Goal: Obtain resource: Download file/media

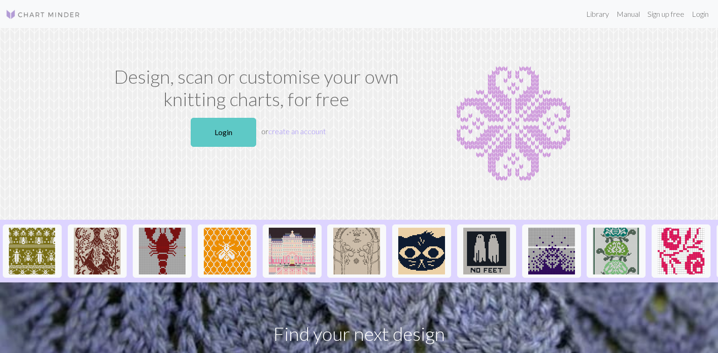
click at [215, 130] on link "Login" at bounding box center [223, 132] width 65 height 29
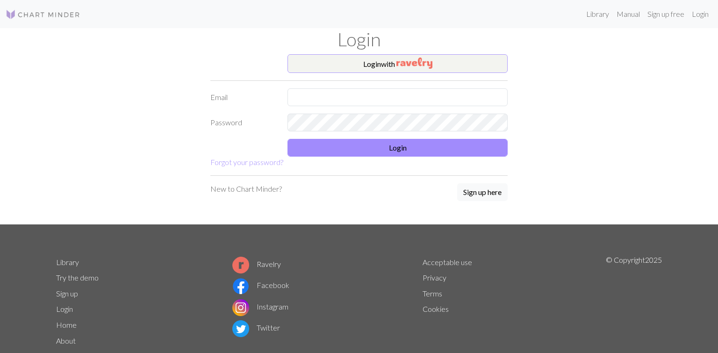
click at [372, 66] on button "Login with" at bounding box center [397, 63] width 220 height 19
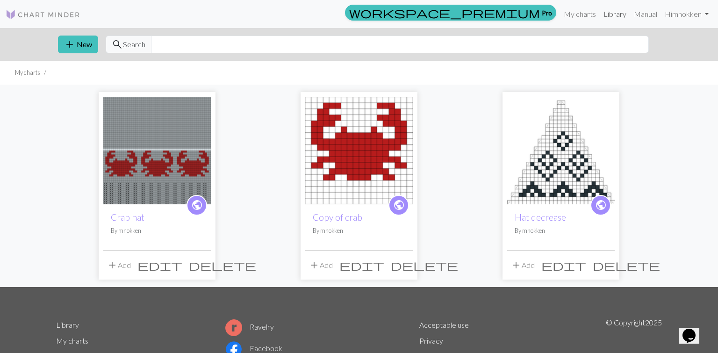
click at [620, 13] on link "Library" at bounding box center [615, 14] width 30 height 19
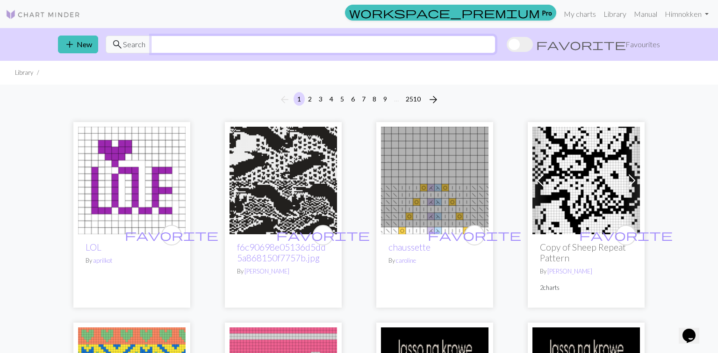
click at [218, 46] on input "text" at bounding box center [323, 45] width 344 height 18
type input "fish bone"
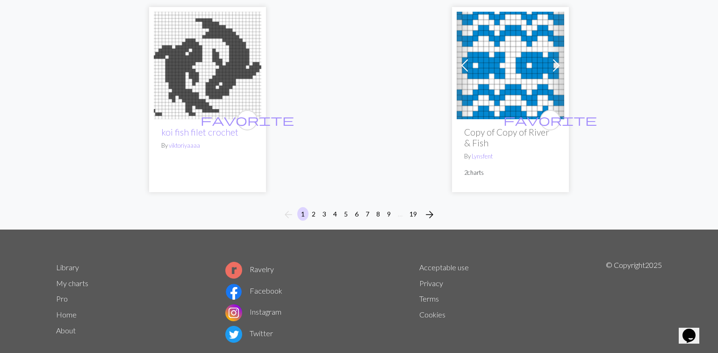
scroll to position [2552, 0]
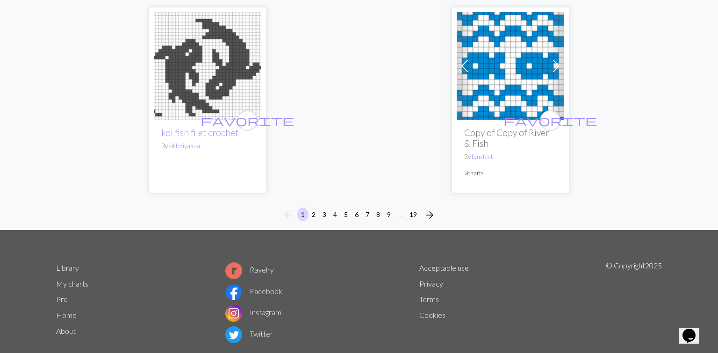
click at [314, 207] on button "2" at bounding box center [313, 214] width 11 height 14
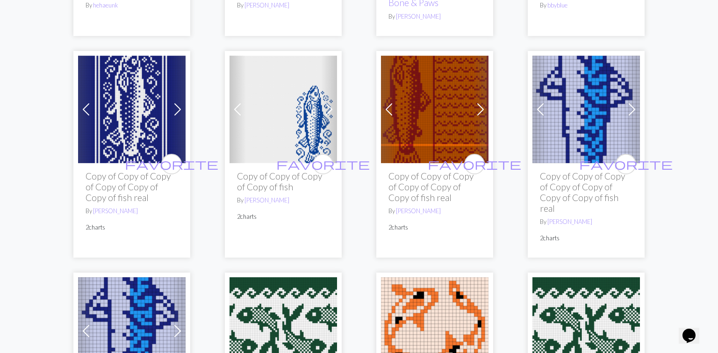
scroll to position [1276, 0]
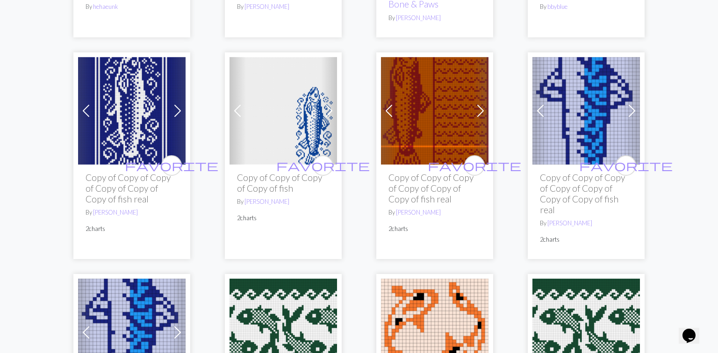
click at [597, 84] on img at bounding box center [585, 110] width 107 height 107
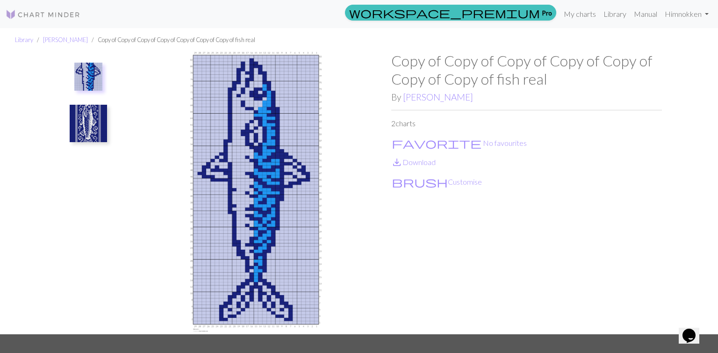
click at [91, 127] on img at bounding box center [88, 123] width 37 height 37
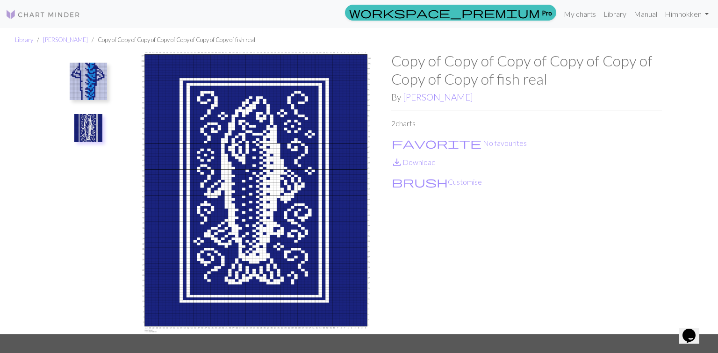
click at [79, 79] on img at bounding box center [88, 81] width 37 height 37
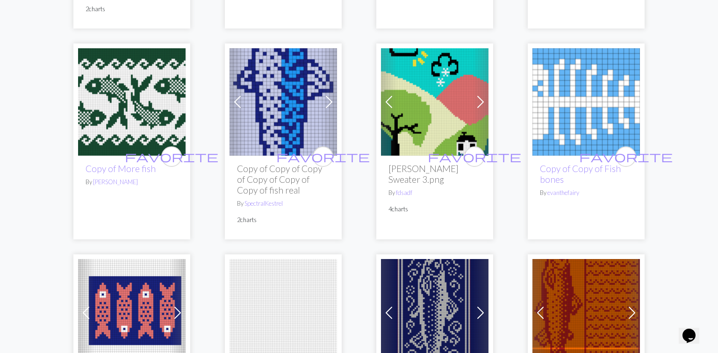
scroll to position [1732, 0]
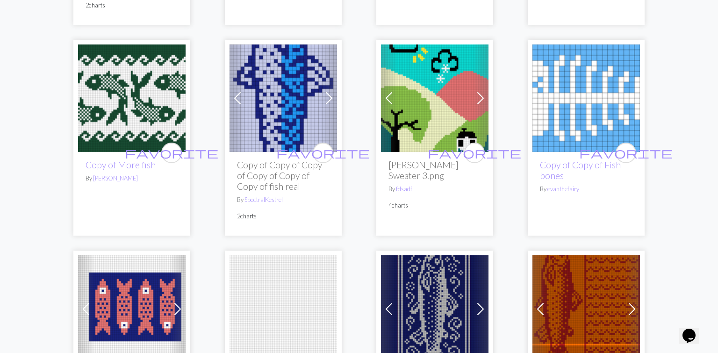
click at [566, 85] on img at bounding box center [585, 97] width 107 height 107
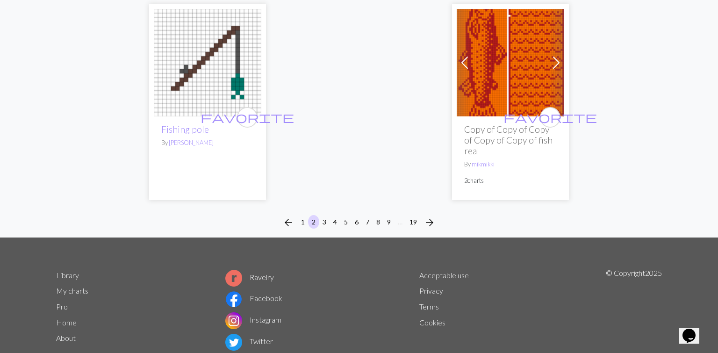
scroll to position [2630, 0]
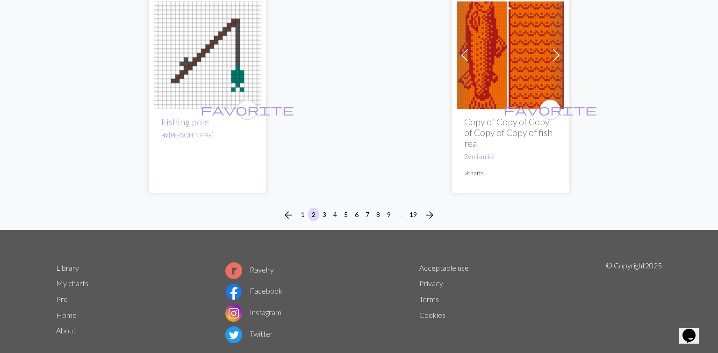
click at [324, 207] on button "3" at bounding box center [324, 214] width 11 height 14
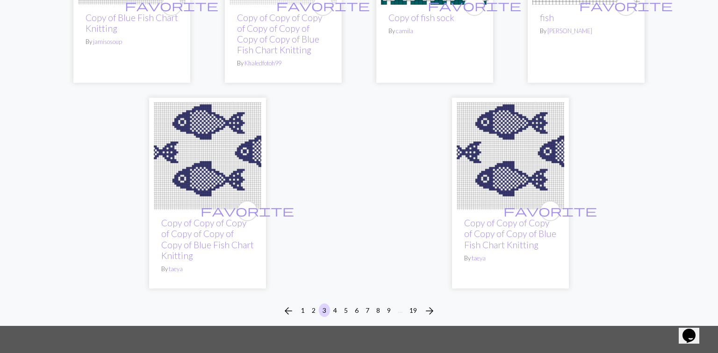
scroll to position [2530, 0]
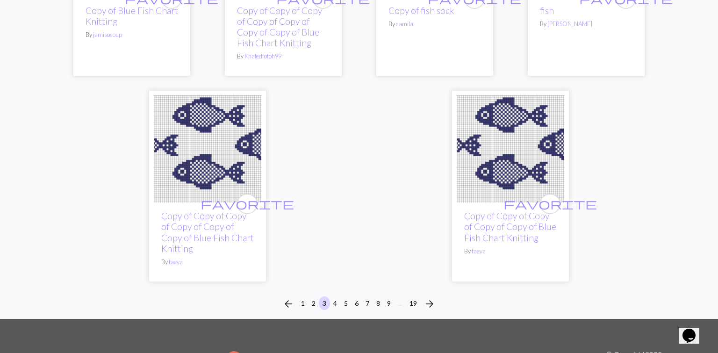
click at [336, 298] on button "4" at bounding box center [334, 303] width 11 height 14
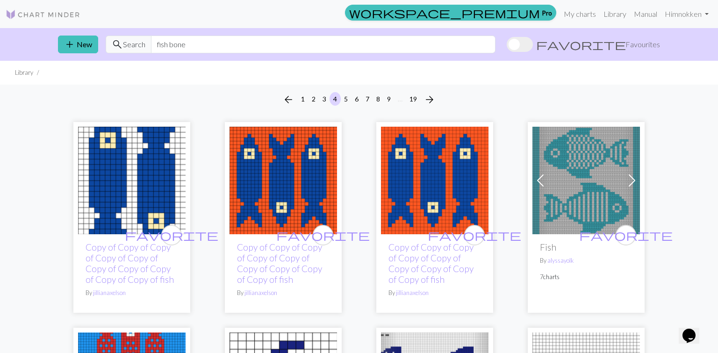
click at [629, 45] on span "Favourites" at bounding box center [642, 44] width 35 height 11
click at [507, 45] on input "favorite Favourites" at bounding box center [507, 45] width 0 height 0
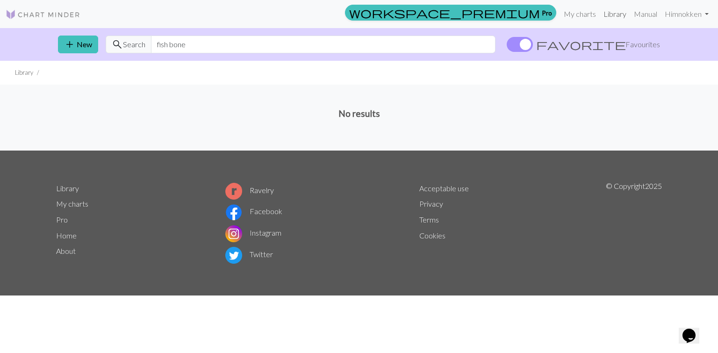
click at [611, 14] on link "Library" at bounding box center [615, 14] width 30 height 19
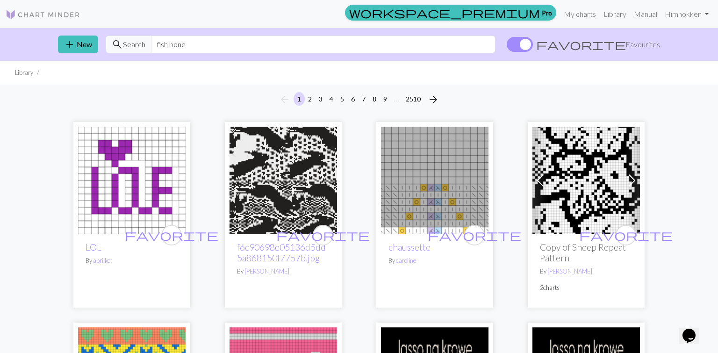
click at [576, 172] on img at bounding box center [585, 180] width 107 height 107
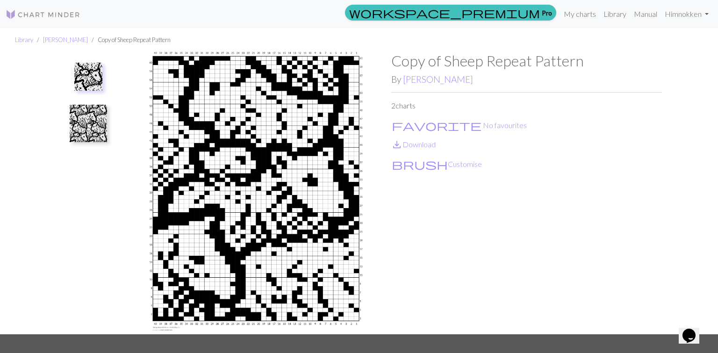
click at [86, 126] on img at bounding box center [88, 123] width 37 height 37
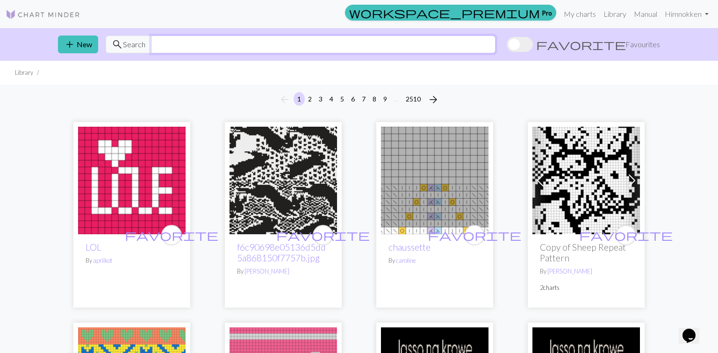
click at [167, 45] on input "text" at bounding box center [323, 45] width 344 height 18
type input "sheep repeat"
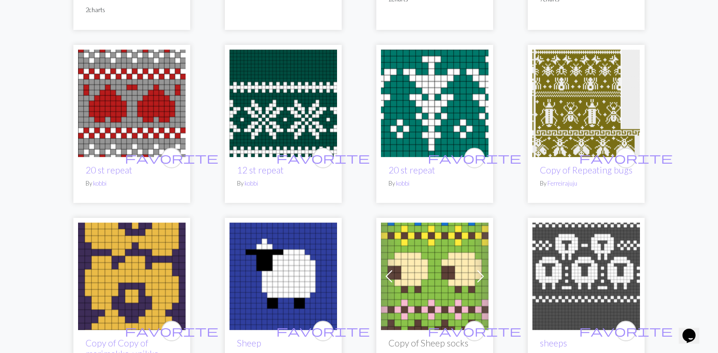
scroll to position [59, 0]
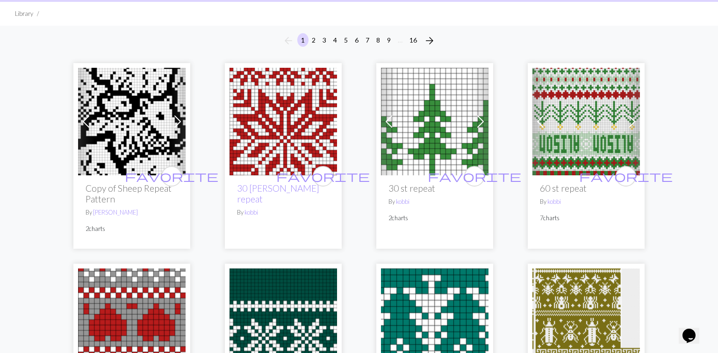
click at [113, 139] on img at bounding box center [131, 121] width 107 height 107
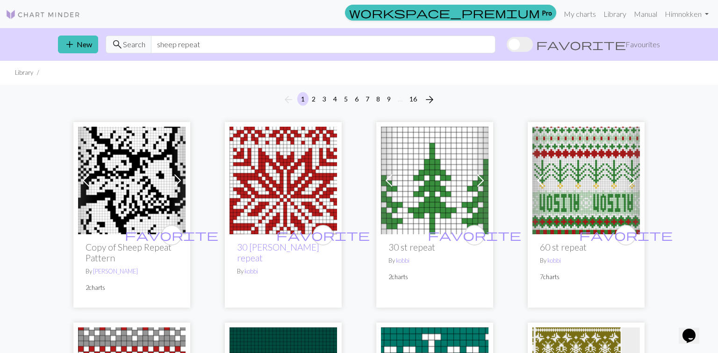
click at [117, 42] on span "search" at bounding box center [117, 44] width 11 height 13
click at [227, 48] on input "sheep repeat" at bounding box center [323, 45] width 344 height 18
click at [314, 99] on button "2" at bounding box center [313, 99] width 11 height 14
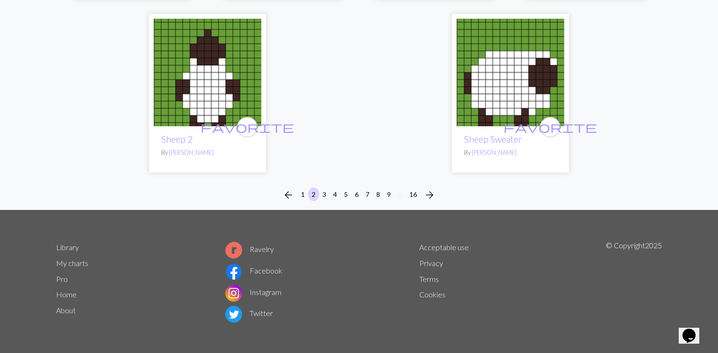
scroll to position [2422, 0]
click at [326, 192] on button "3" at bounding box center [324, 195] width 11 height 14
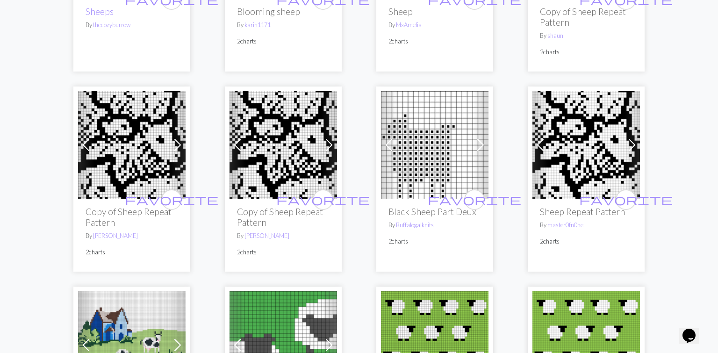
scroll to position [427, 0]
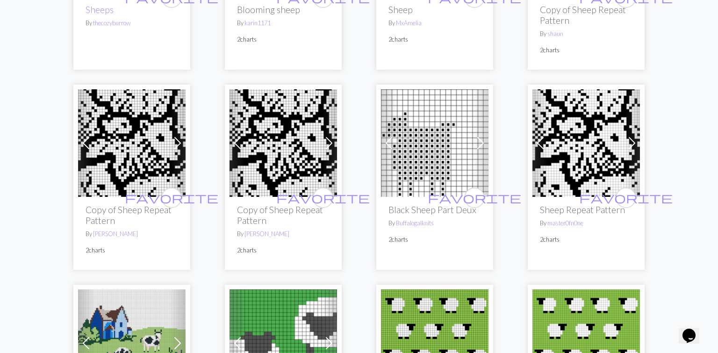
click at [573, 151] on img at bounding box center [585, 142] width 107 height 107
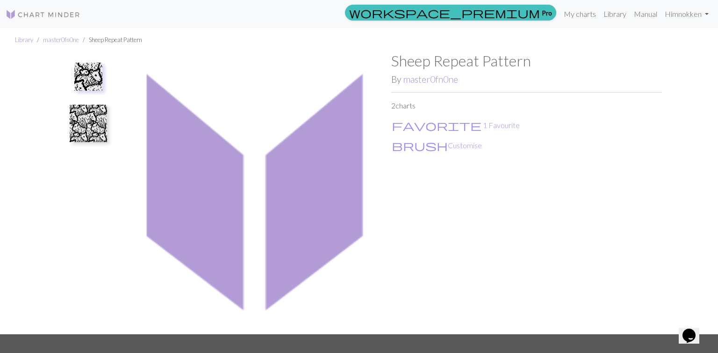
click at [79, 129] on img at bounding box center [88, 123] width 37 height 37
click at [87, 135] on img at bounding box center [88, 128] width 28 height 28
click at [89, 126] on img at bounding box center [88, 128] width 28 height 28
click at [86, 79] on img at bounding box center [88, 81] width 37 height 37
click at [88, 121] on img at bounding box center [88, 123] width 37 height 37
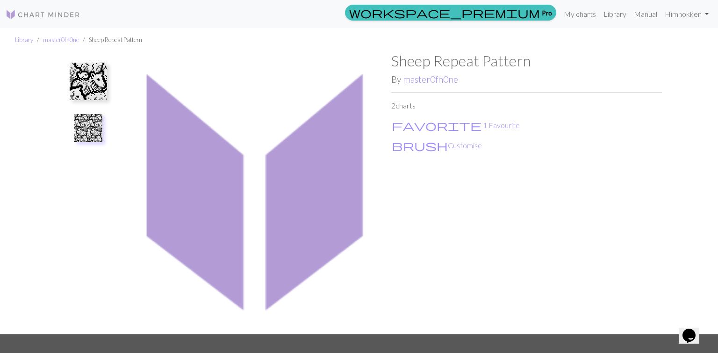
click at [88, 84] on img at bounding box center [88, 81] width 37 height 37
click at [90, 122] on img at bounding box center [88, 123] width 37 height 37
click at [261, 152] on img at bounding box center [256, 193] width 271 height 282
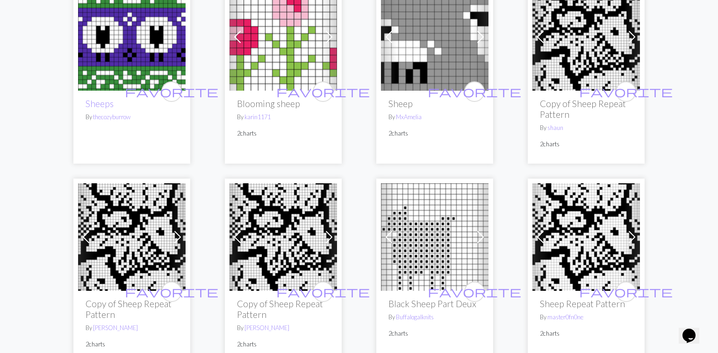
scroll to position [334, 0]
click at [116, 220] on img at bounding box center [131, 236] width 107 height 107
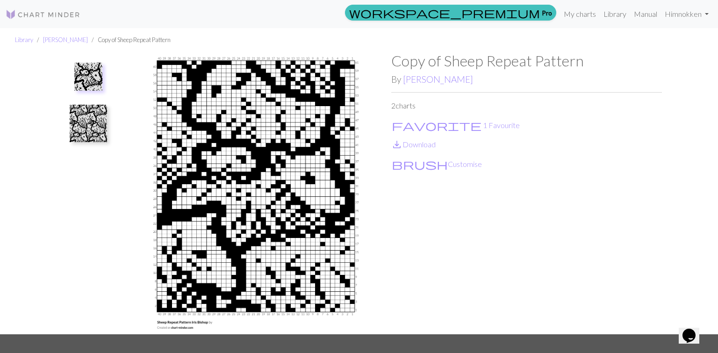
click at [93, 133] on img at bounding box center [88, 123] width 37 height 37
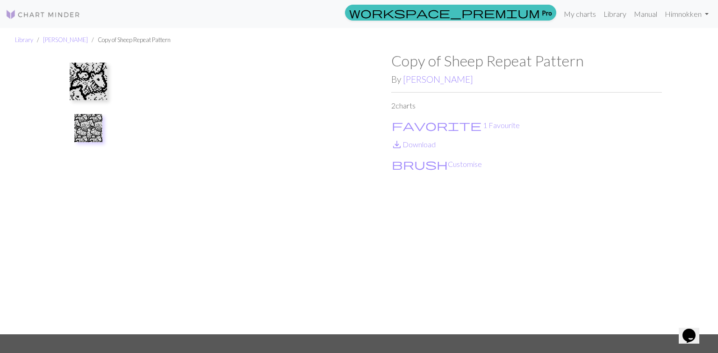
click at [225, 179] on img at bounding box center [256, 193] width 271 height 282
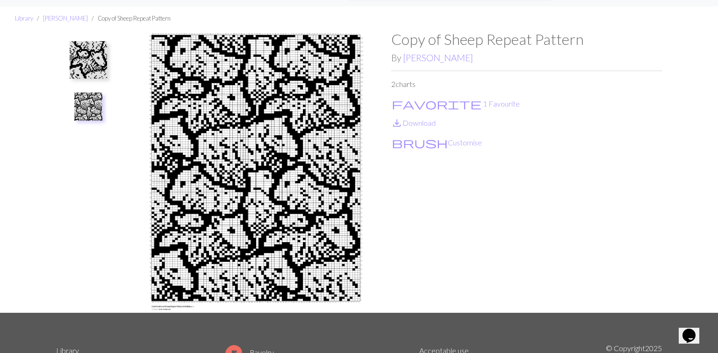
scroll to position [30, 0]
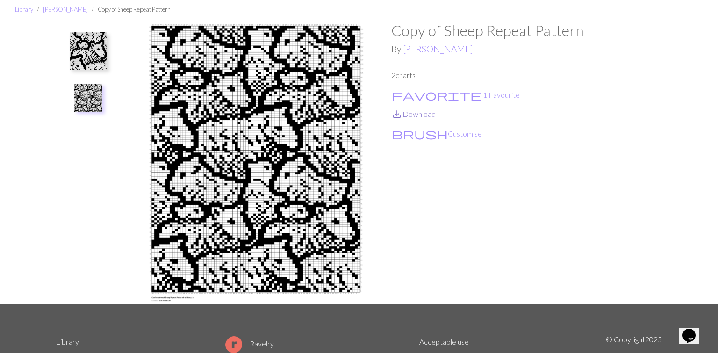
click at [419, 114] on link "save_alt Download" at bounding box center [413, 113] width 44 height 9
